Goal: Use online tool/utility: Utilize a website feature to perform a specific function

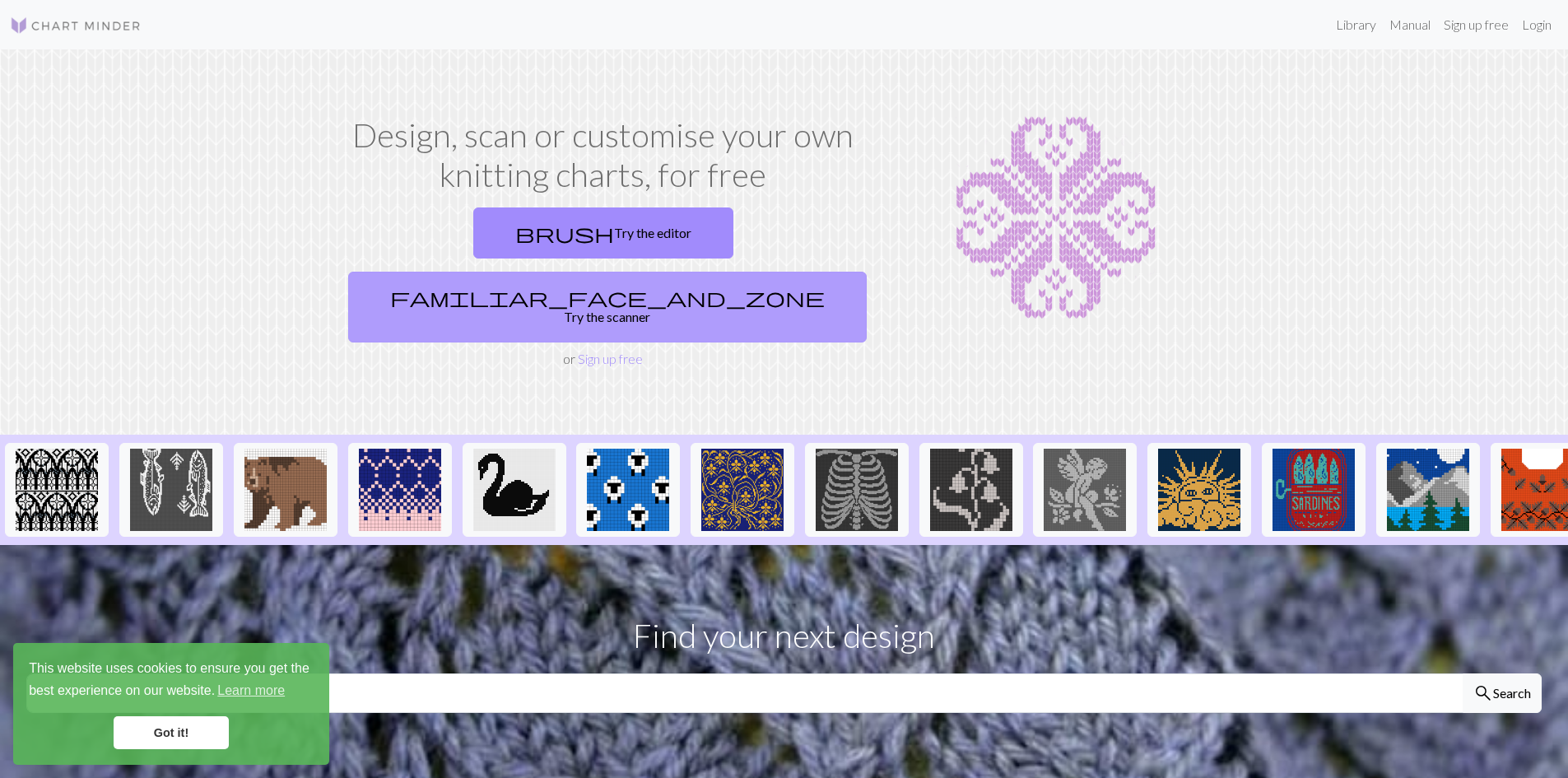
click at [701, 272] on link "familiar_face_and_zone Try the scanner" at bounding box center [607, 306] width 518 height 70
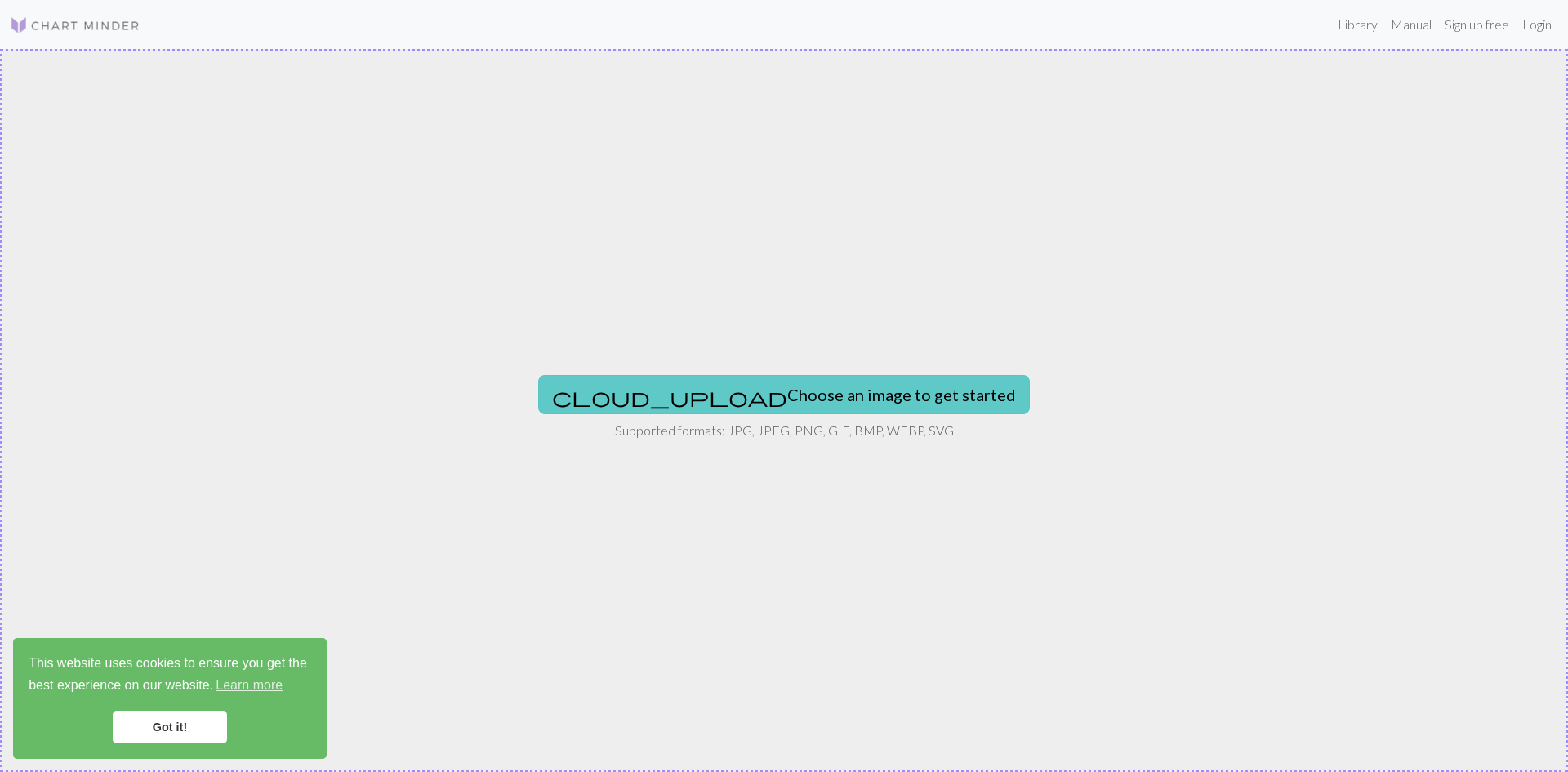
click at [743, 387] on button "cloud_upload Choose an image to get started" at bounding box center [784, 394] width 492 height 39
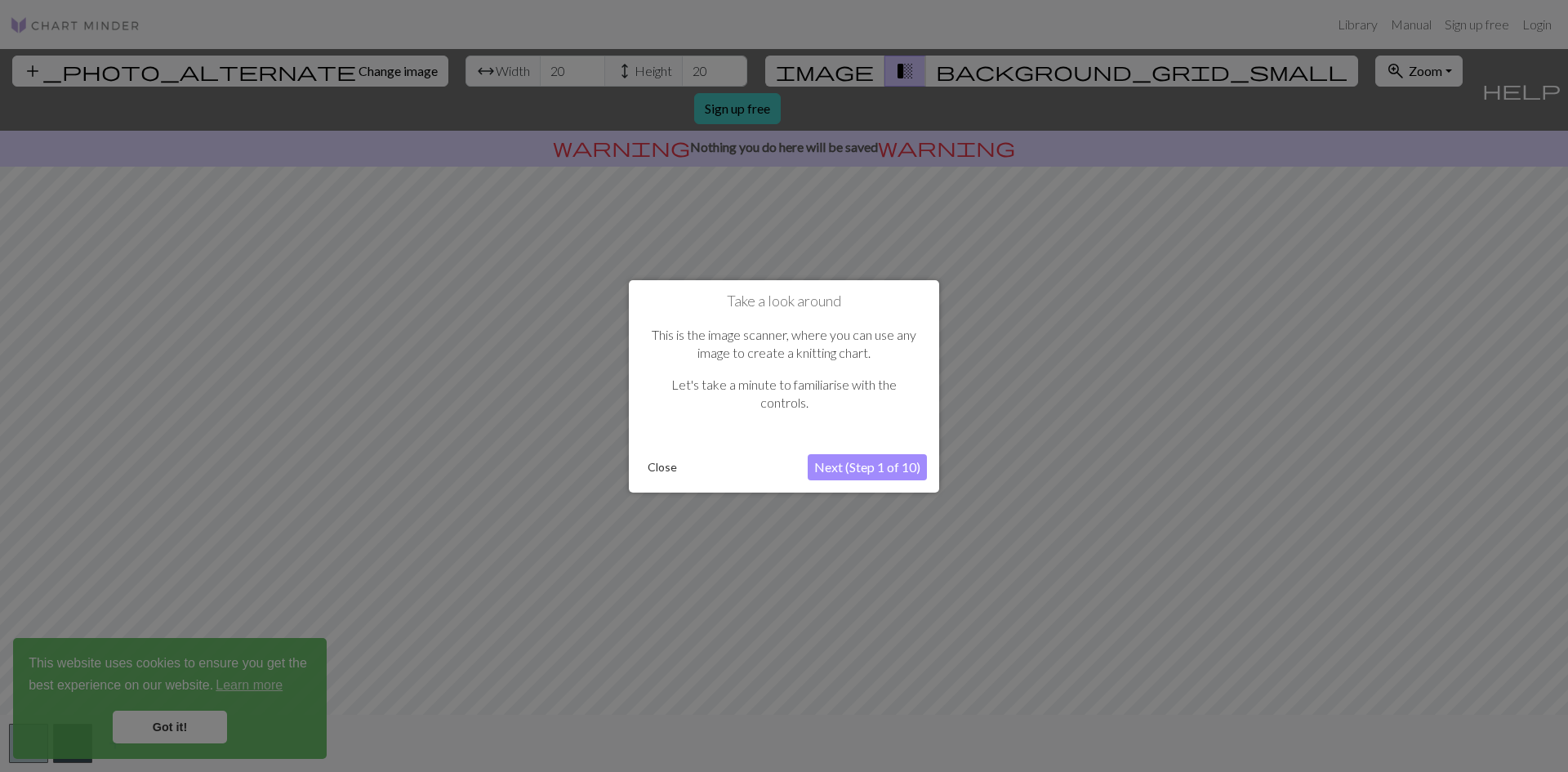
click at [1447, 127] on div at bounding box center [784, 386] width 1568 height 772
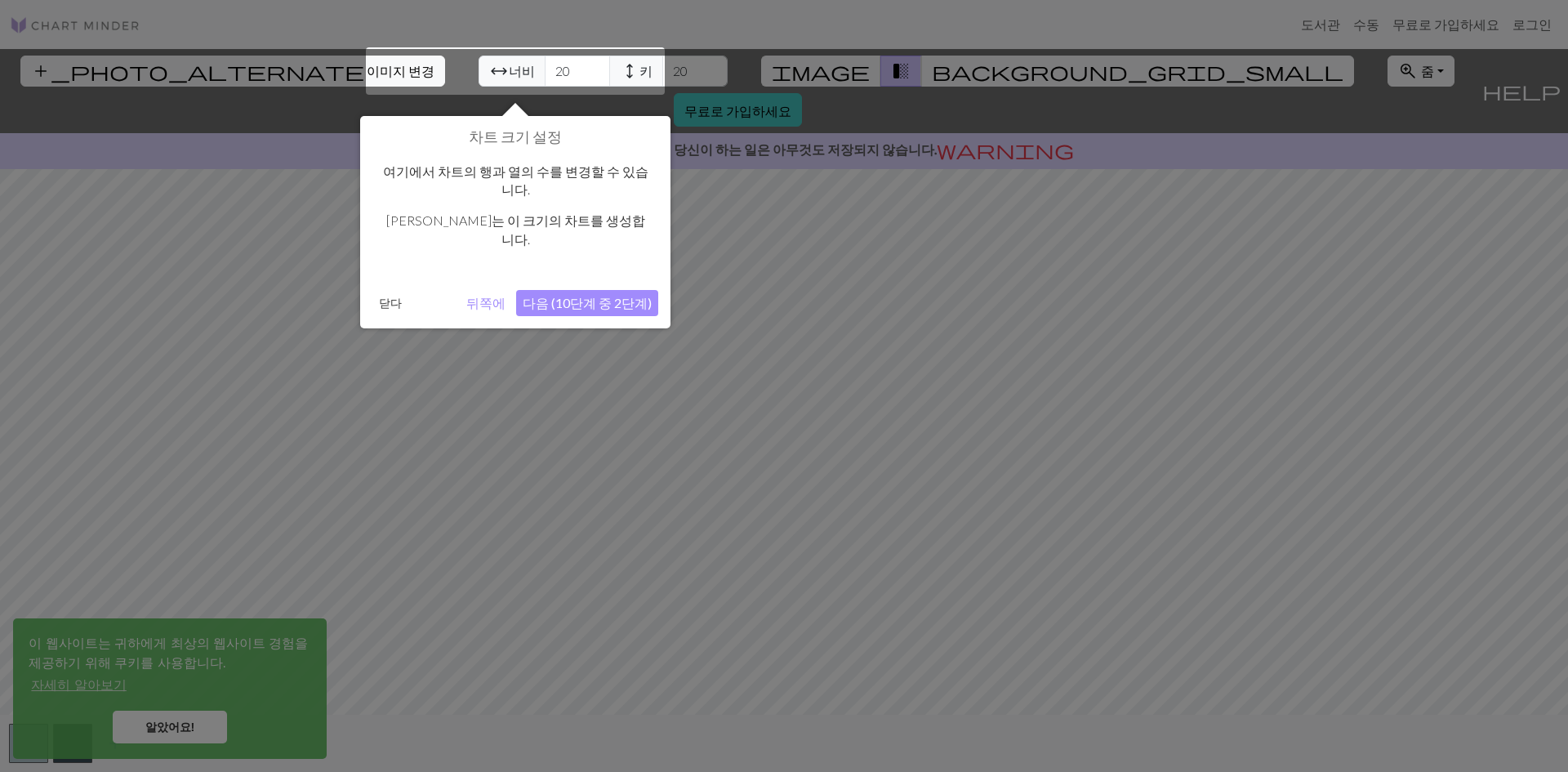
click at [1329, 199] on div at bounding box center [784, 386] width 1568 height 772
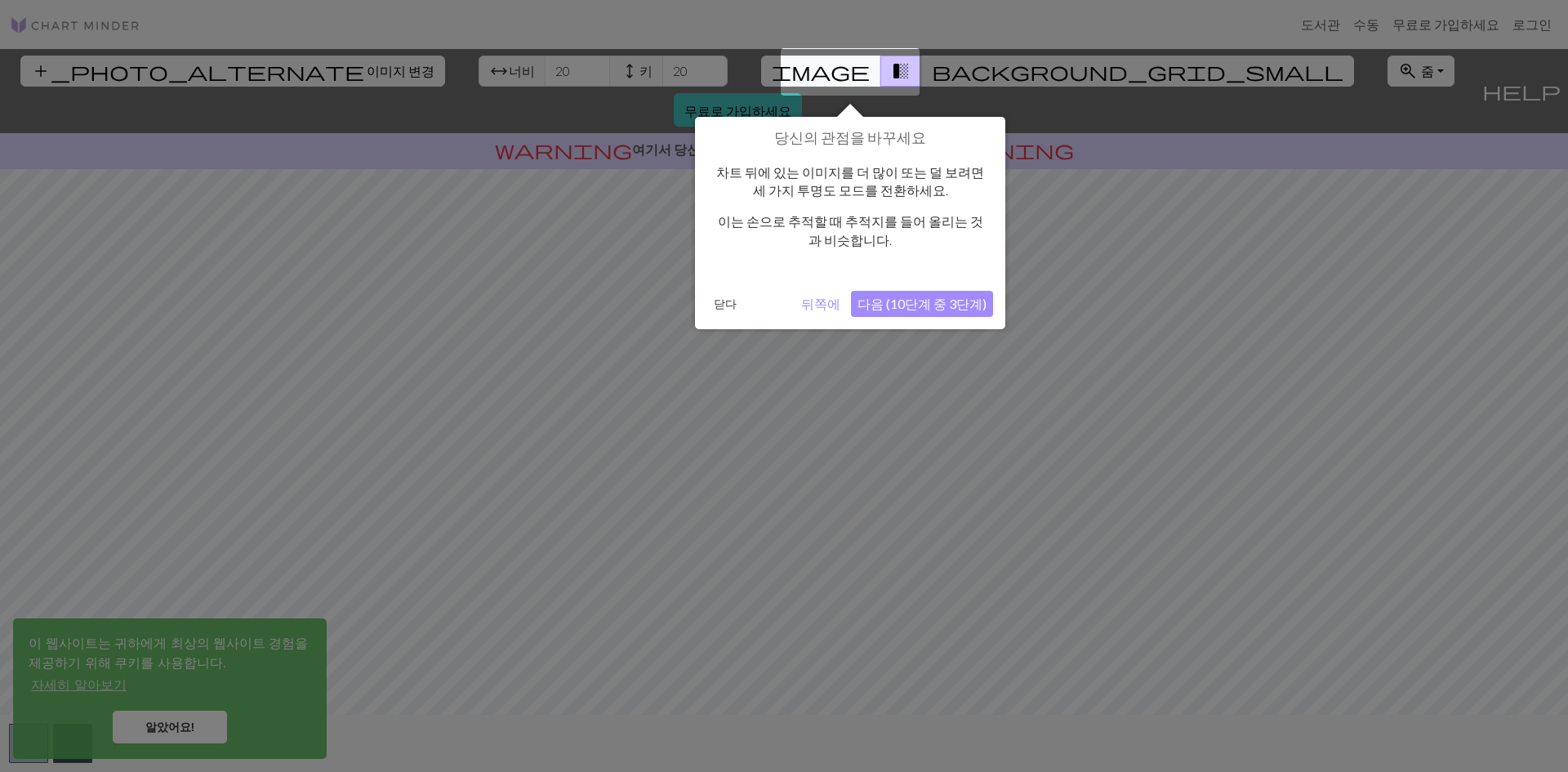
click at [856, 388] on div at bounding box center [784, 386] width 1568 height 772
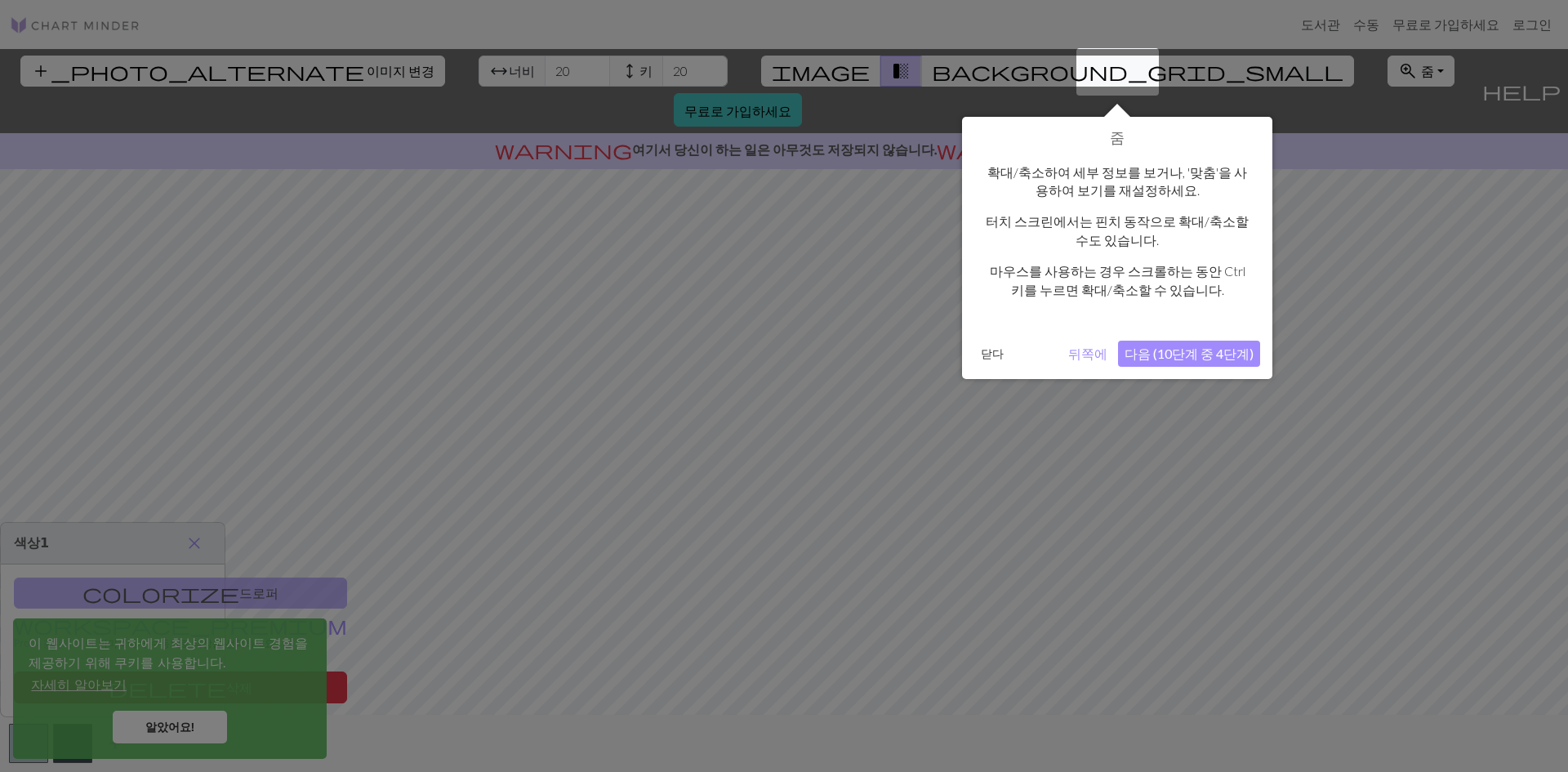
click at [1105, 472] on div at bounding box center [784, 386] width 1568 height 772
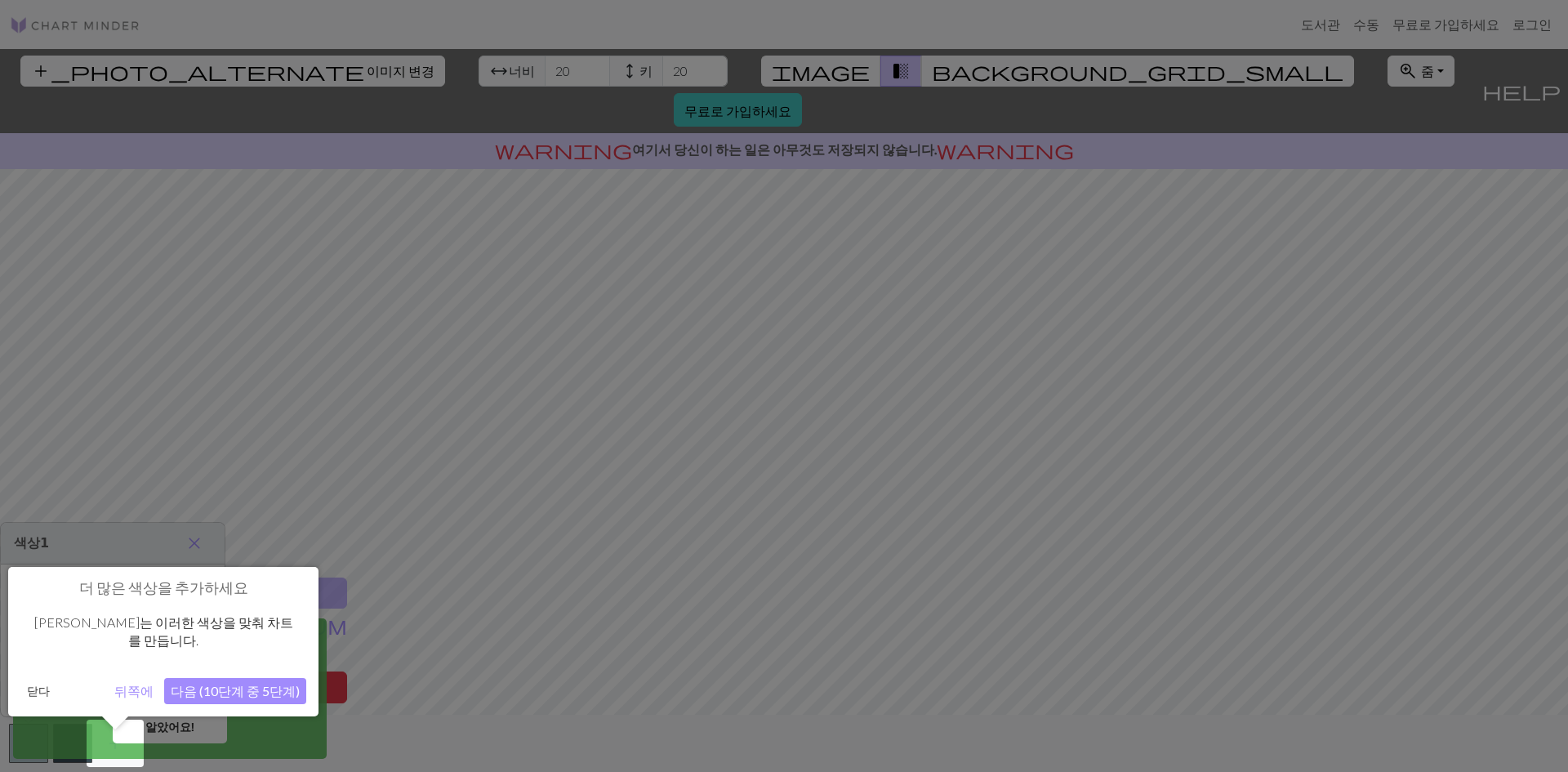
click at [1068, 484] on div at bounding box center [784, 386] width 1568 height 772
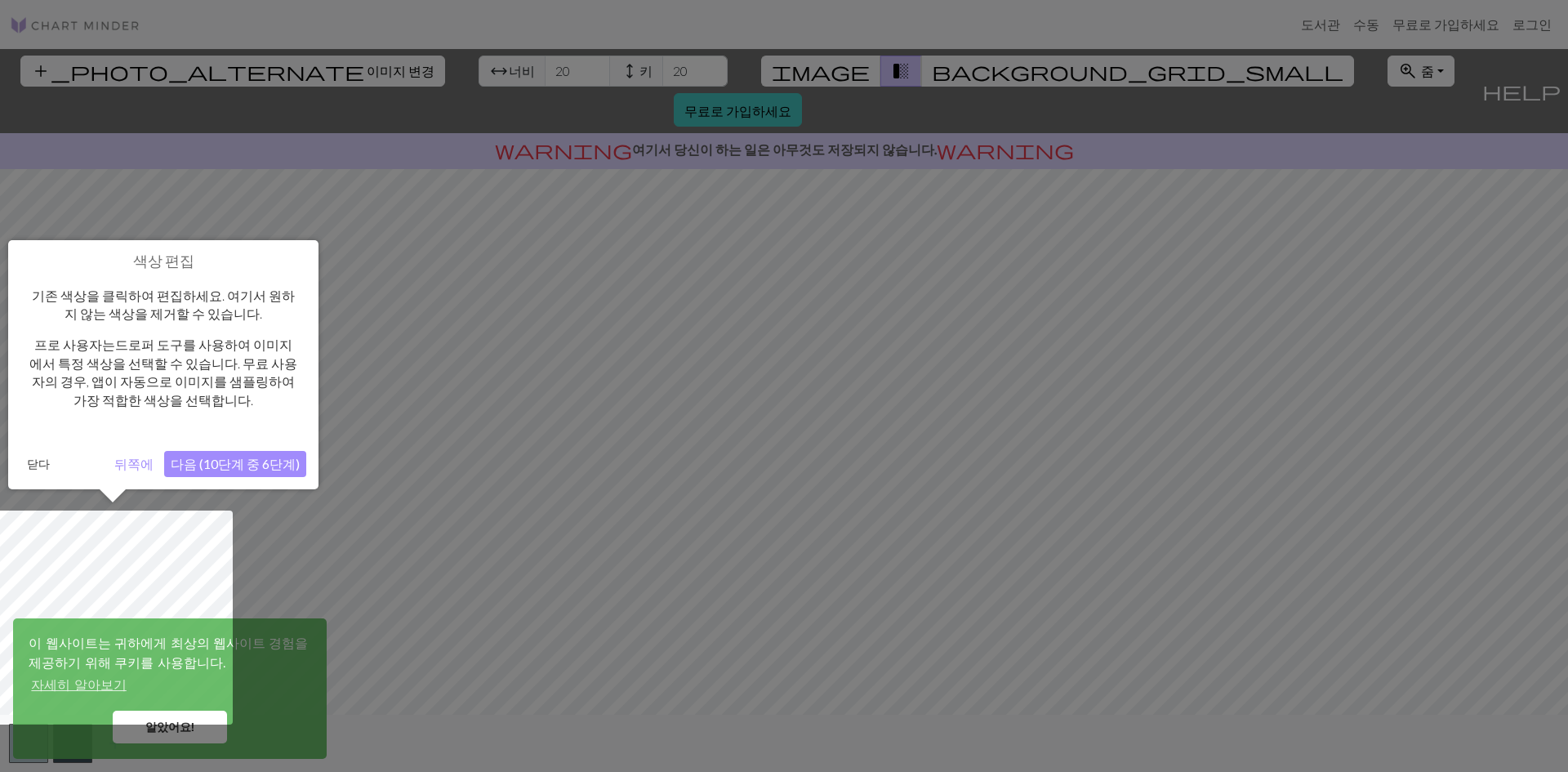
click at [763, 472] on div at bounding box center [784, 386] width 1568 height 772
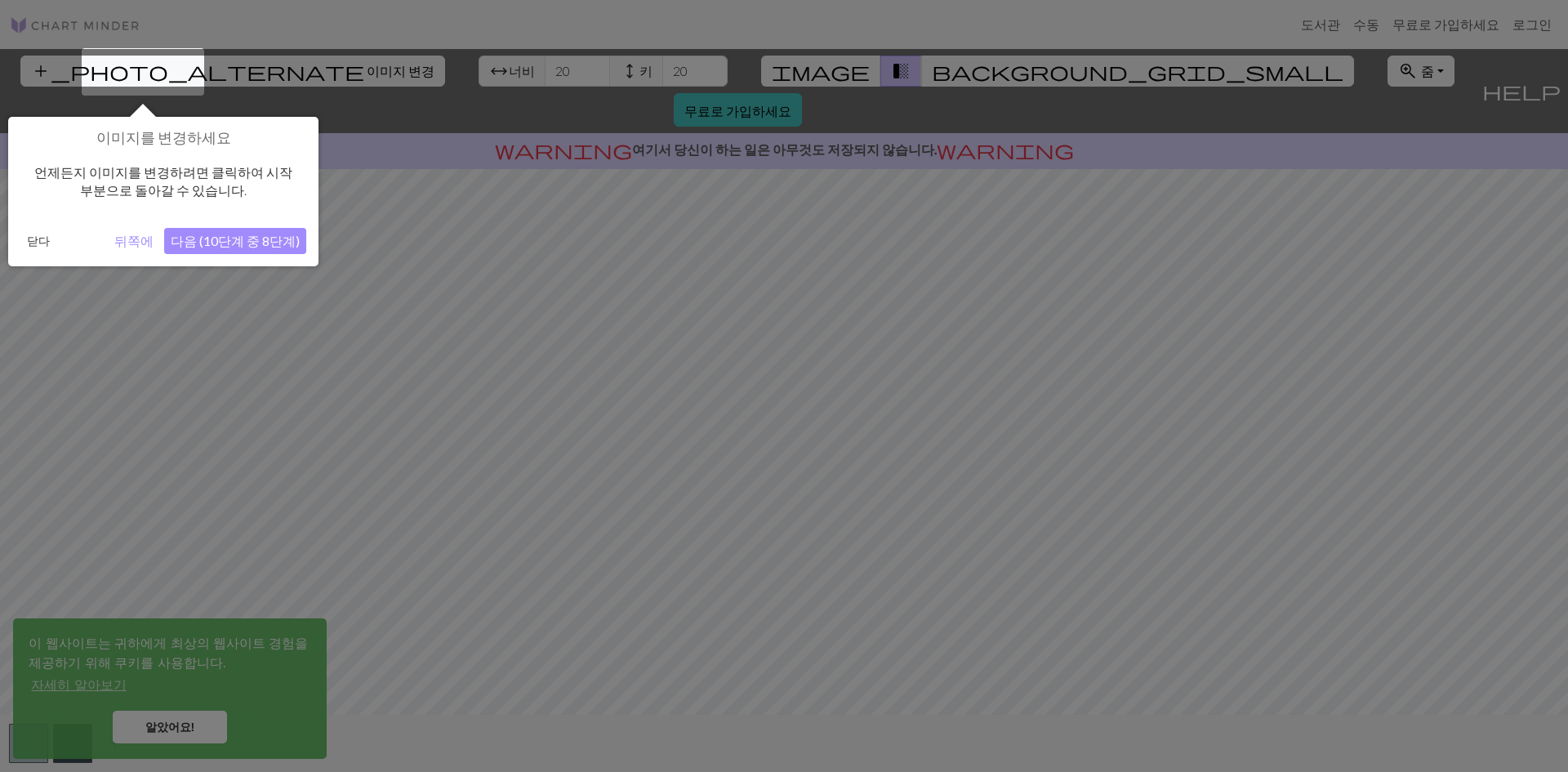
click at [382, 364] on div at bounding box center [784, 386] width 1568 height 772
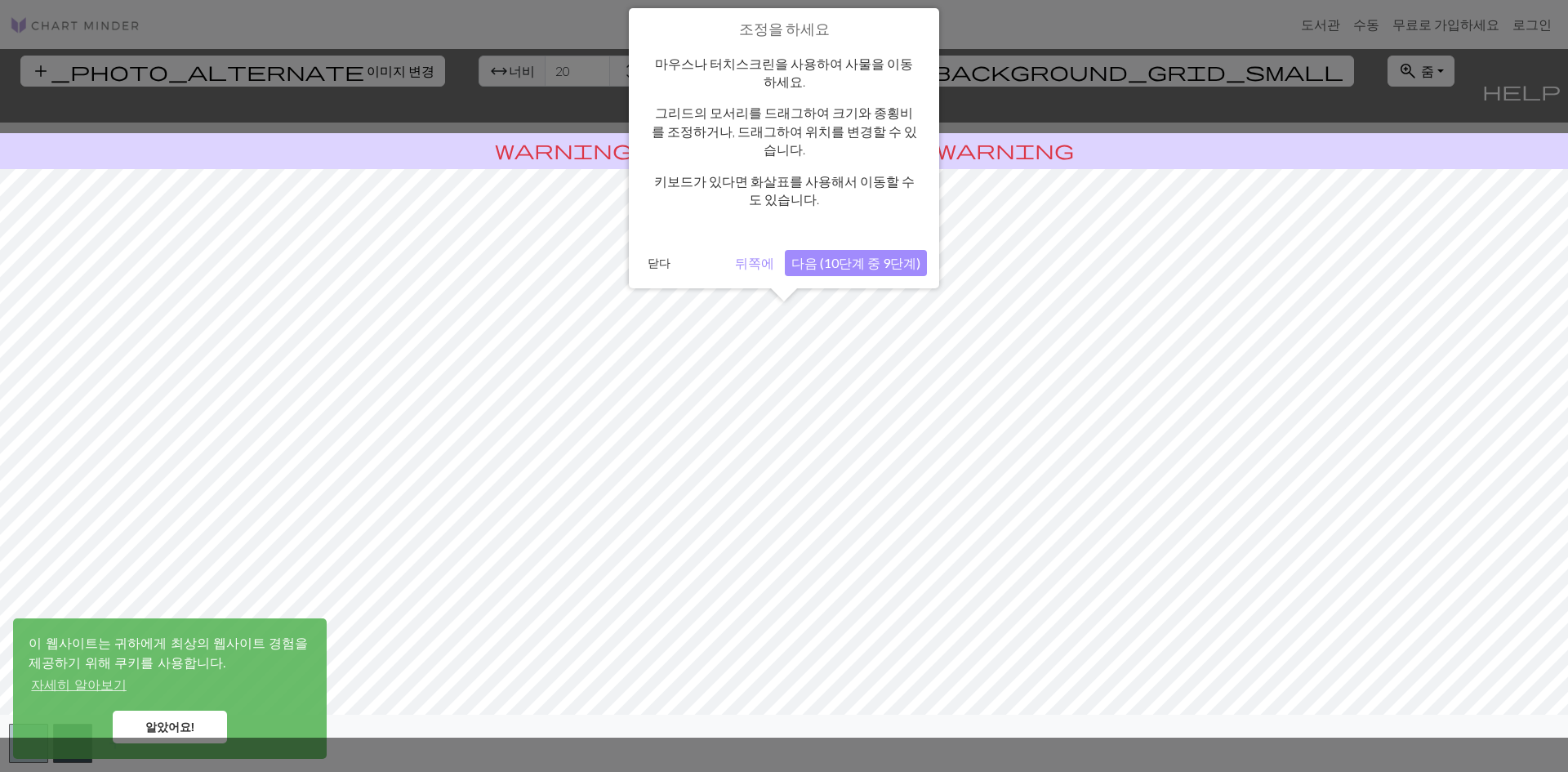
click at [827, 255] on font "다음 (10단계 중 9단계)" at bounding box center [855, 263] width 129 height 16
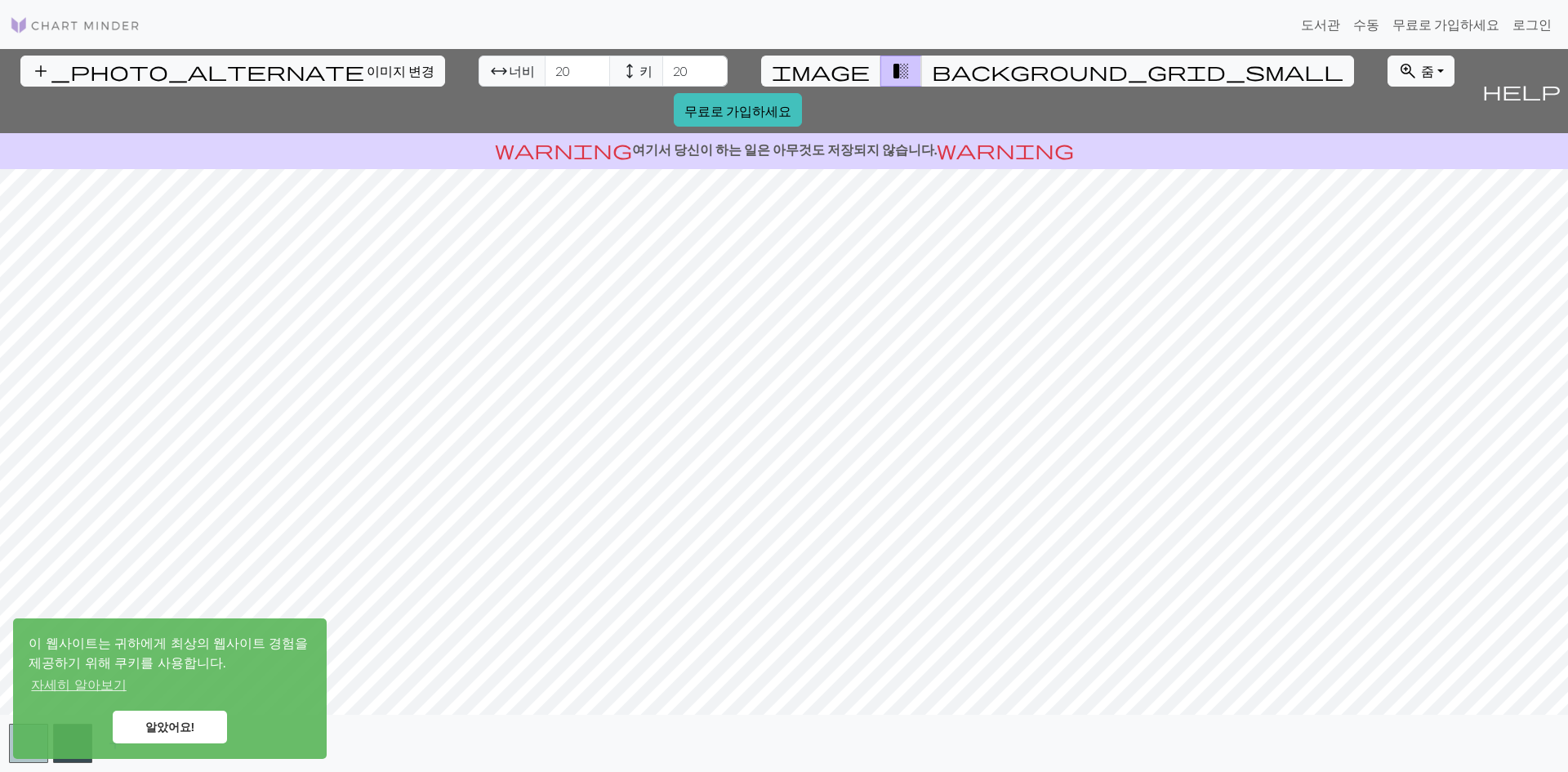
click at [1086, 716] on div "add_photo_alternate 이미지 변경 arrow_range 너비 20 height 키 20 image transition_fade …" at bounding box center [784, 410] width 1568 height 723
click at [932, 71] on span "background_grid_small" at bounding box center [1137, 71] width 412 height 23
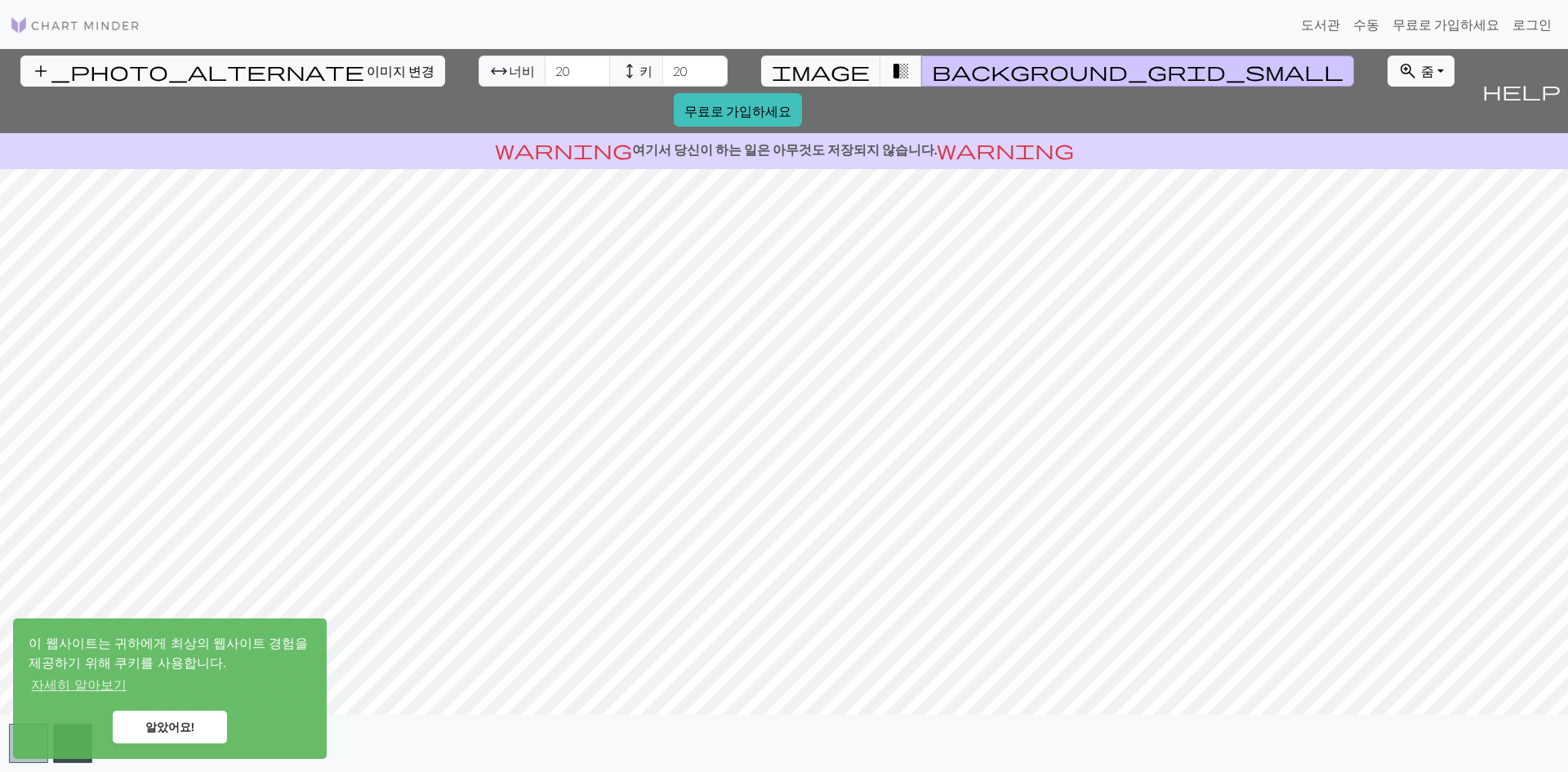
click at [891, 73] on span "transition_fade" at bounding box center [900, 71] width 20 height 23
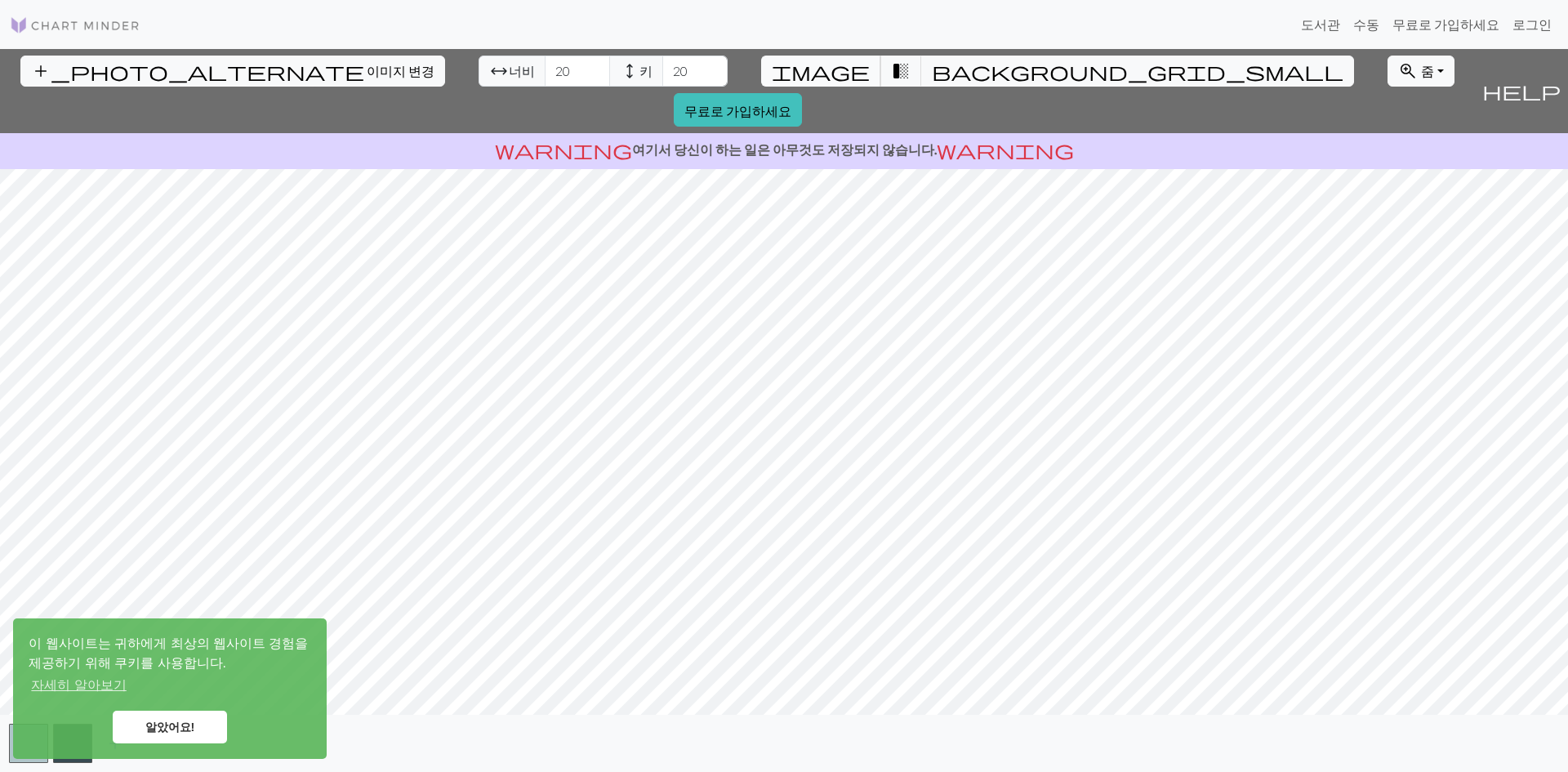
click at [803, 70] on span "image" at bounding box center [821, 71] width 98 height 23
click at [1398, 77] on span "zoom_in" at bounding box center [1408, 71] width 20 height 23
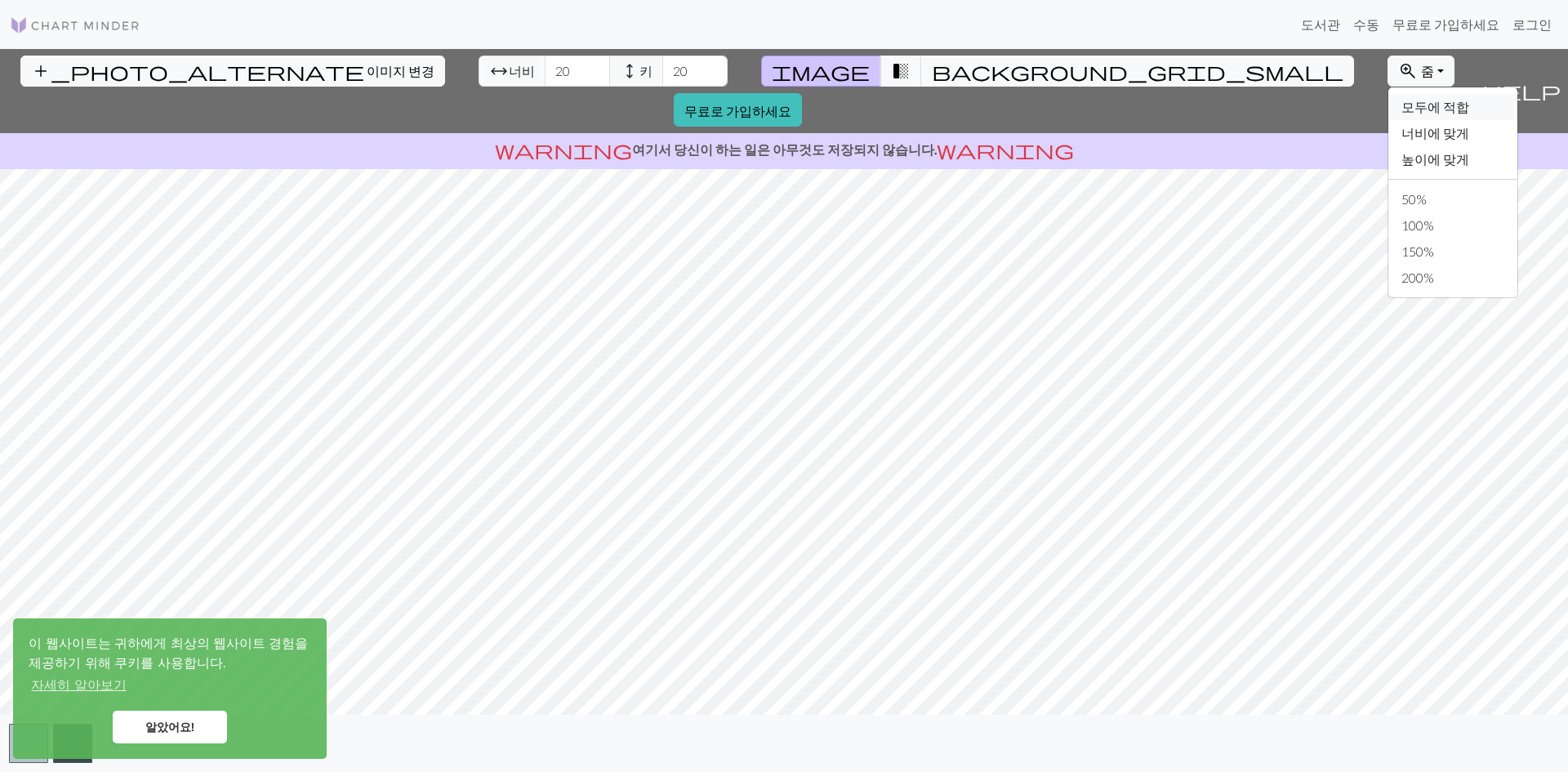
click at [1401, 101] on font "모두에 적합" at bounding box center [1434, 106] width 68 height 16
click at [1421, 67] on font "줌" at bounding box center [1426, 71] width 13 height 16
click at [1401, 131] on font "너비에 맞게" at bounding box center [1434, 133] width 68 height 16
click at [1387, 74] on button "zoom_in 줌 줌" at bounding box center [1421, 71] width 67 height 31
click at [1401, 225] on font "100%" at bounding box center [1417, 225] width 32 height 16
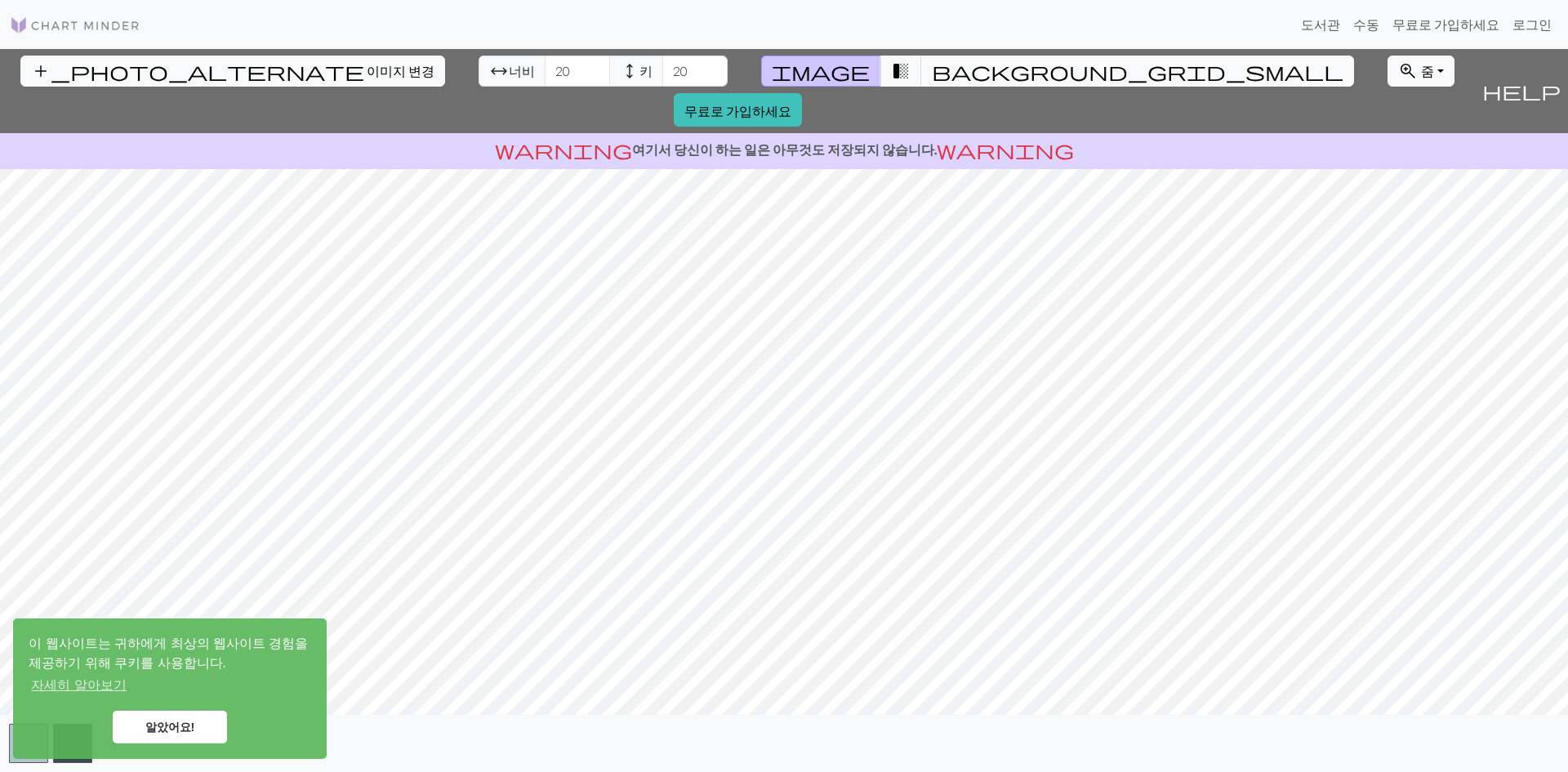
click at [168, 722] on font "알았어요!" at bounding box center [170, 727] width 50 height 13
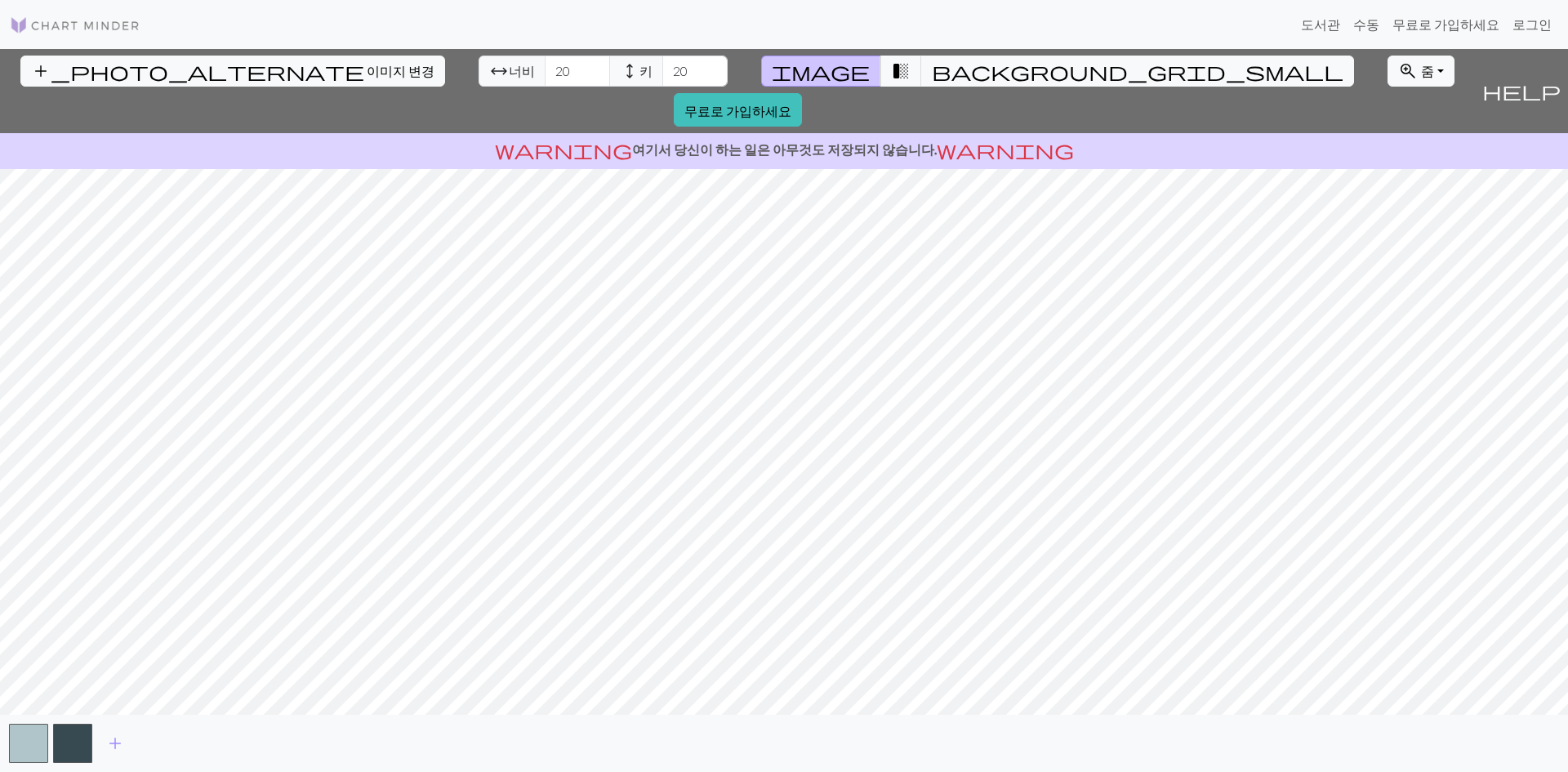
click at [67, 740] on div "알았어요!" at bounding box center [169, 727] width 282 height 32
click at [22, 744] on button "button" at bounding box center [29, 743] width 39 height 39
